Goal: Task Accomplishment & Management: Manage account settings

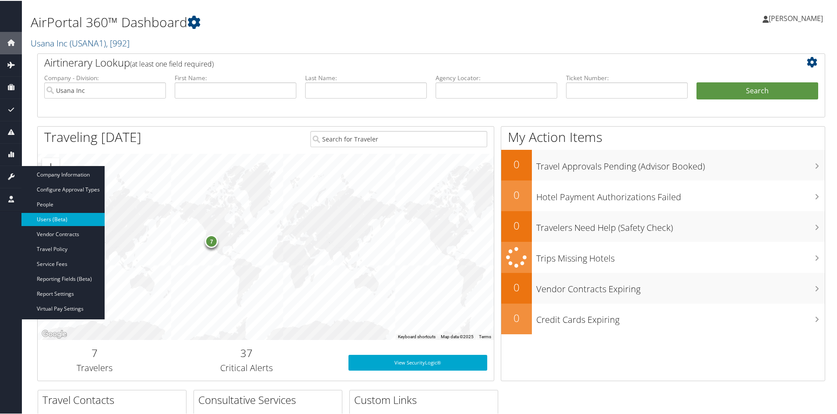
click at [45, 216] on link "Users (Beta)" at bounding box center [62, 218] width 83 height 13
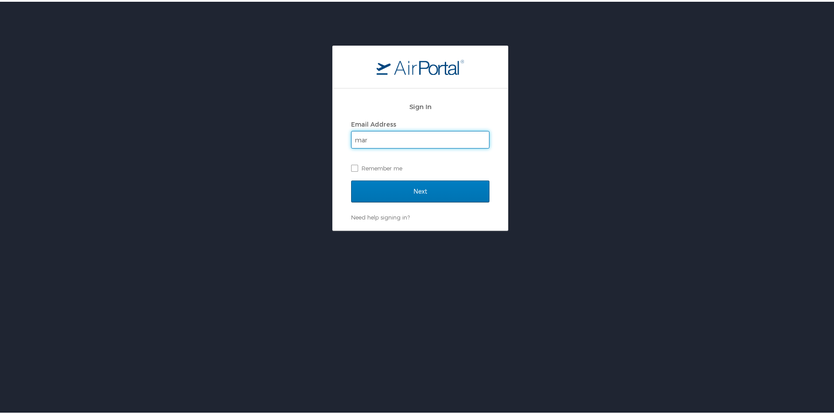
type input "[EMAIL_ADDRESS][PERSON_NAME][DOMAIN_NAME]"
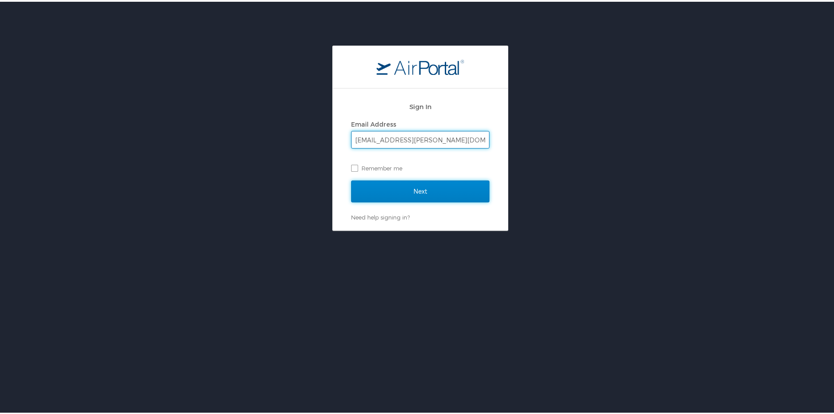
click at [408, 199] on input "Next" at bounding box center [420, 190] width 138 height 22
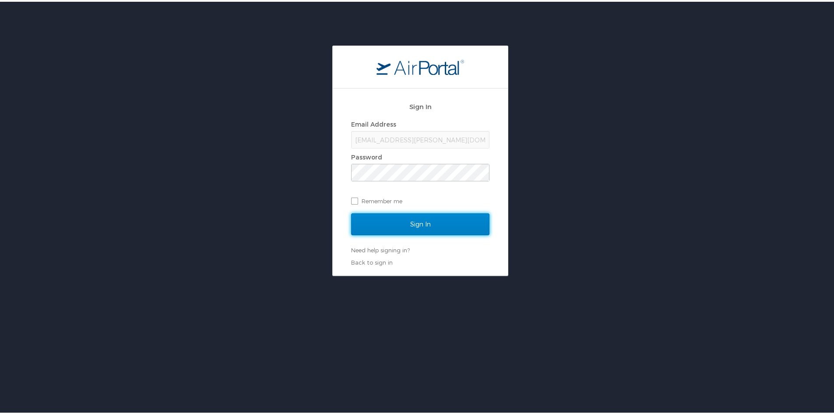
click at [467, 217] on input "Sign In" at bounding box center [420, 222] width 138 height 22
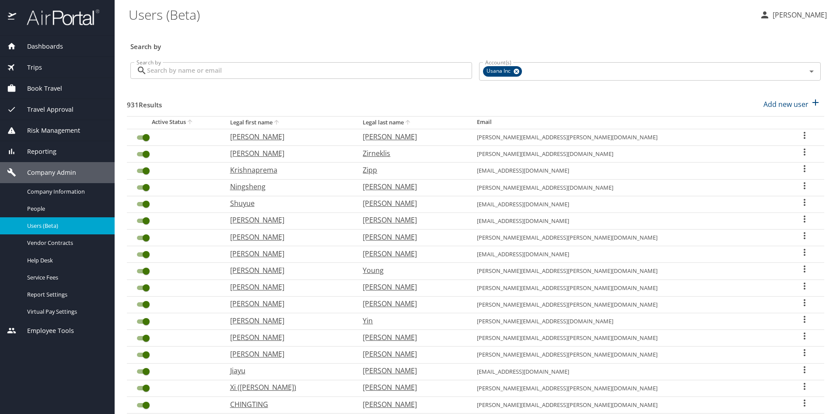
click at [211, 72] on input "Search by" at bounding box center [309, 70] width 325 height 17
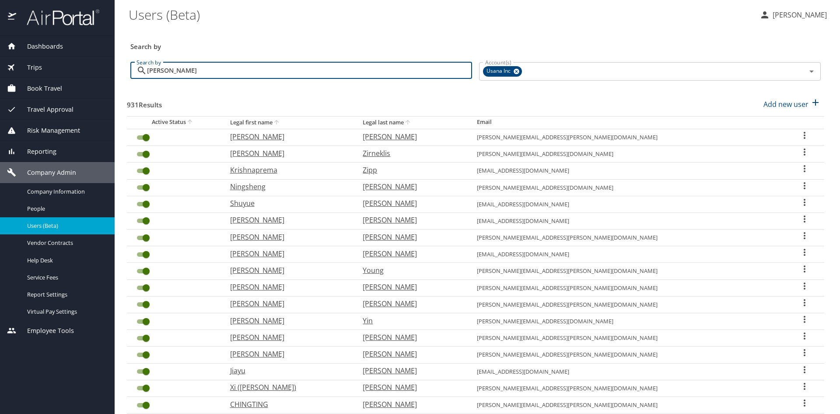
type input "jared"
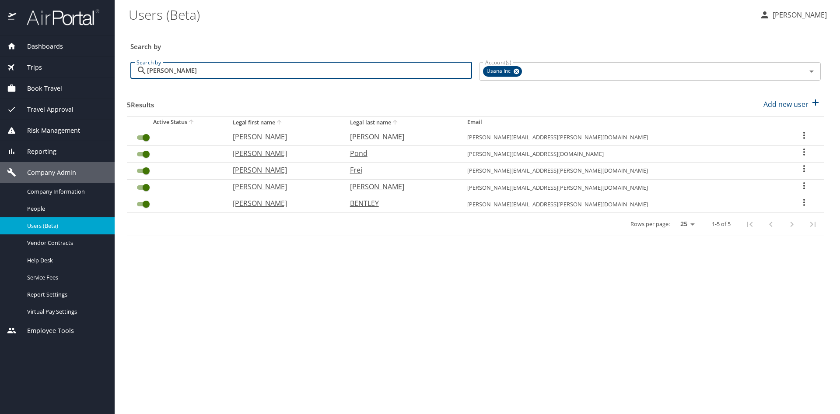
click at [799, 136] on icon "User Search Table" at bounding box center [804, 135] width 11 height 11
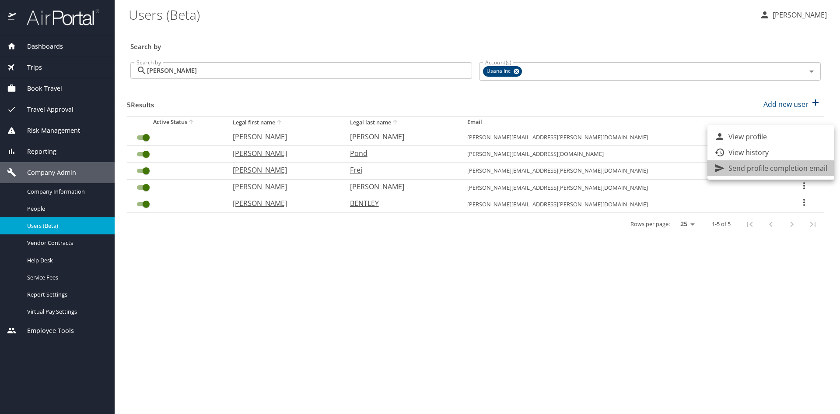
click at [758, 170] on p "Send profile completion email" at bounding box center [778, 168] width 99 height 11
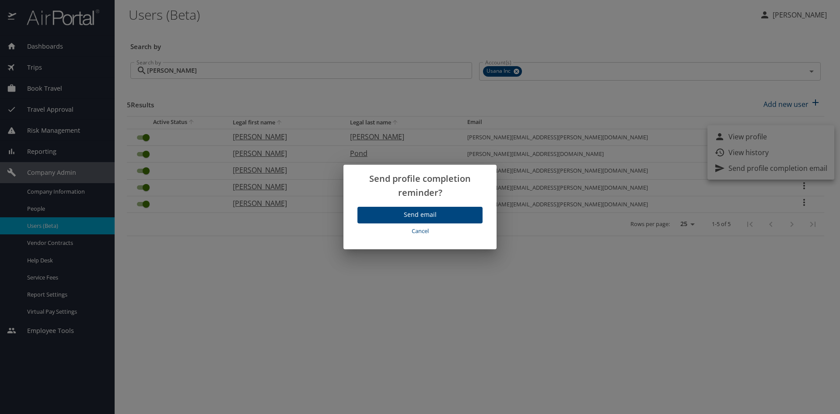
click at [416, 212] on span "Send email" at bounding box center [420, 214] width 111 height 11
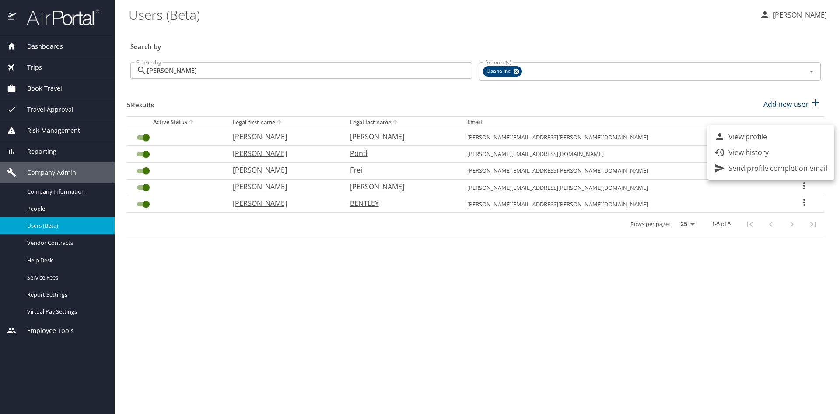
click at [482, 339] on div at bounding box center [420, 207] width 840 height 414
click at [798, 18] on p "Marc Bradshaw" at bounding box center [798, 15] width 57 height 11
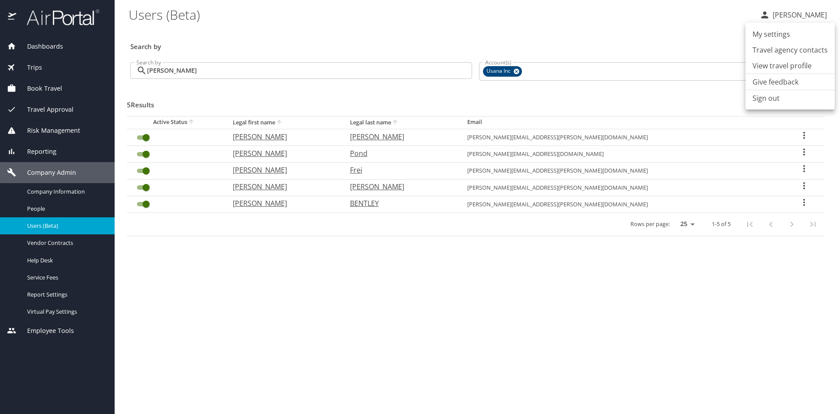
click at [762, 97] on li "Sign out" at bounding box center [790, 98] width 89 height 16
